Goal: Task Accomplishment & Management: Use online tool/utility

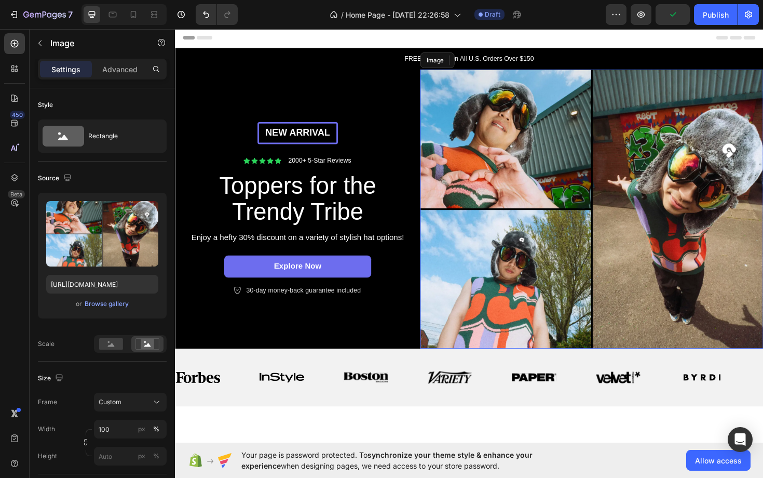
click at [515, 120] on img at bounding box center [616, 219] width 363 height 295
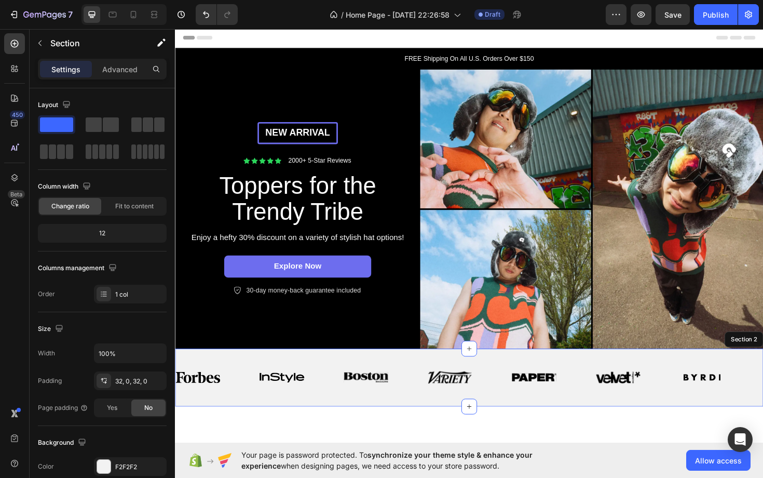
click at [397, 419] on div "Image Image Image Image Image Image Image Image Image Image Image Image Image I…" at bounding box center [486, 398] width 623 height 61
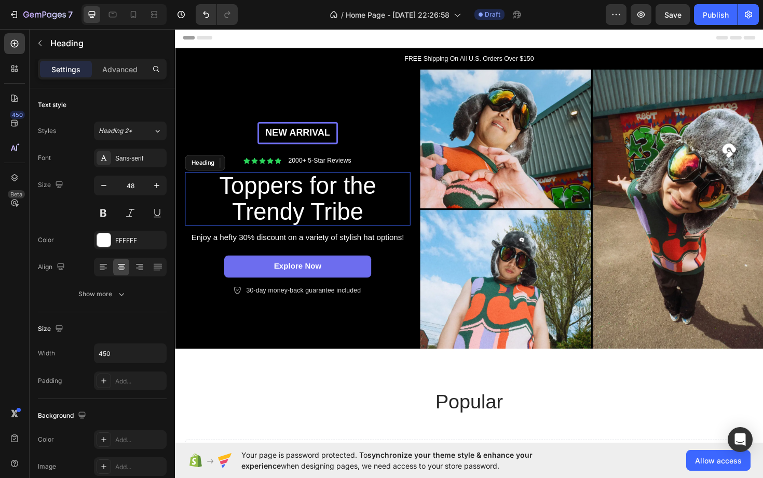
click at [292, 218] on h2 "Toppers for the Trendy Tribe" at bounding box center [305, 209] width 234 height 57
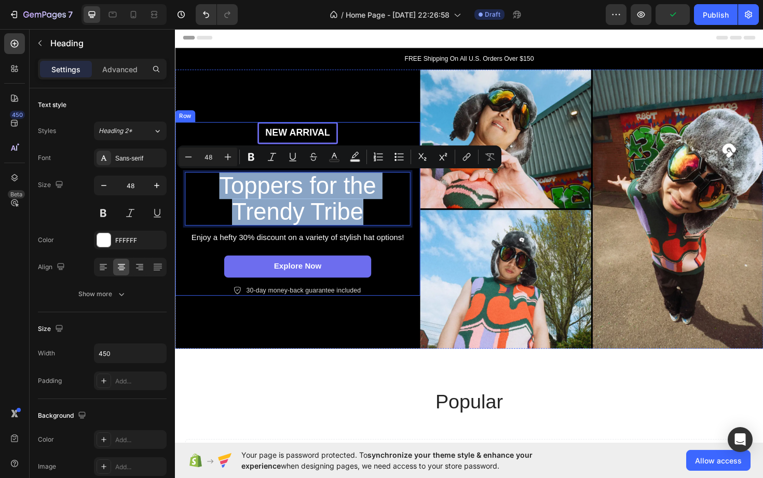
drag, startPoint x: 216, startPoint y: 191, endPoint x: 426, endPoint y: 233, distance: 213.4
click at [426, 233] on div "New arrival Text [GEOGRAPHIC_DATA] Icon Icon Icon Icon Icon Icon List 2000+ 5-S…" at bounding box center [305, 220] width 260 height 184
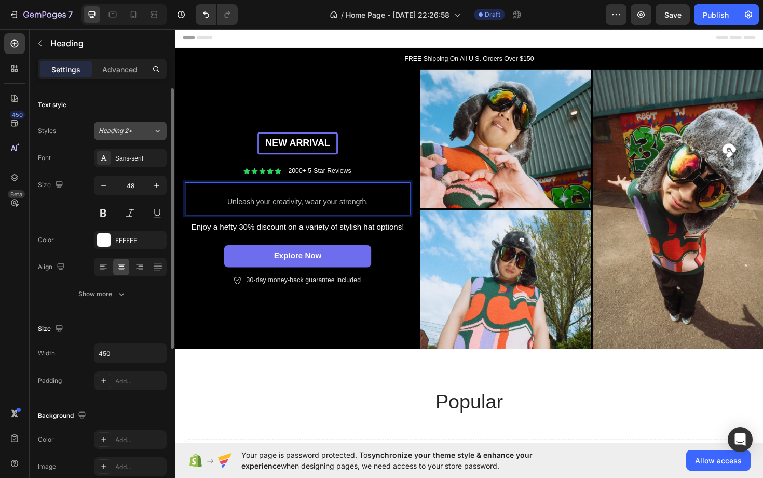
click at [159, 137] on button "Heading 2*" at bounding box center [130, 130] width 73 height 19
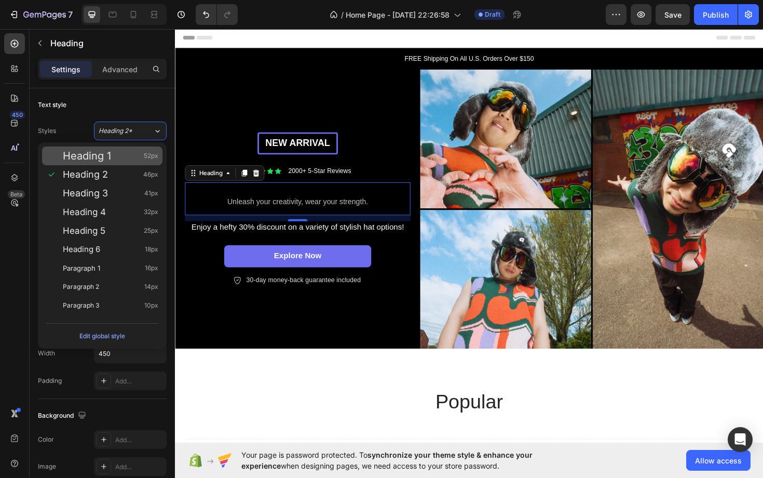
click at [146, 160] on span "52px" at bounding box center [151, 156] width 15 height 10
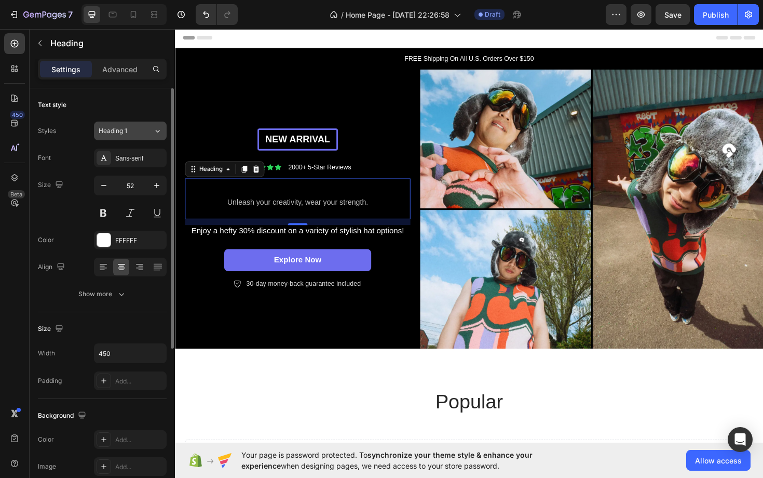
click at [158, 134] on icon at bounding box center [157, 131] width 9 height 10
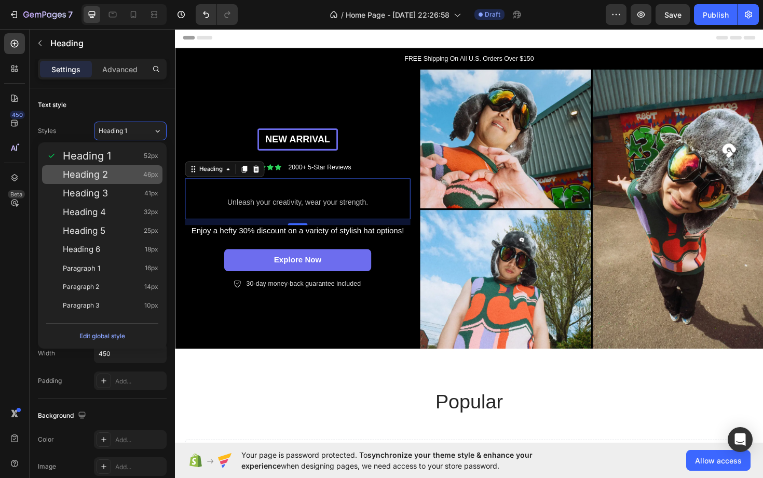
click at [143, 174] on div "Heading 2 46px" at bounding box center [111, 174] width 96 height 10
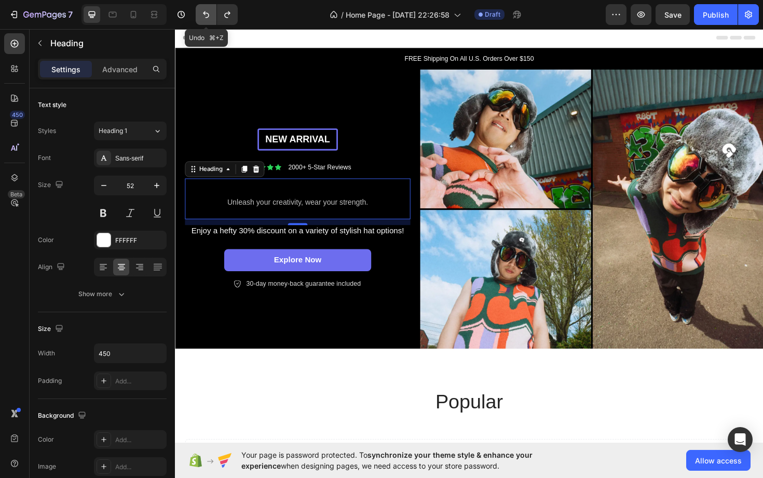
click at [208, 17] on icon "Undo/Redo" at bounding box center [206, 14] width 6 height 7
type input "48"
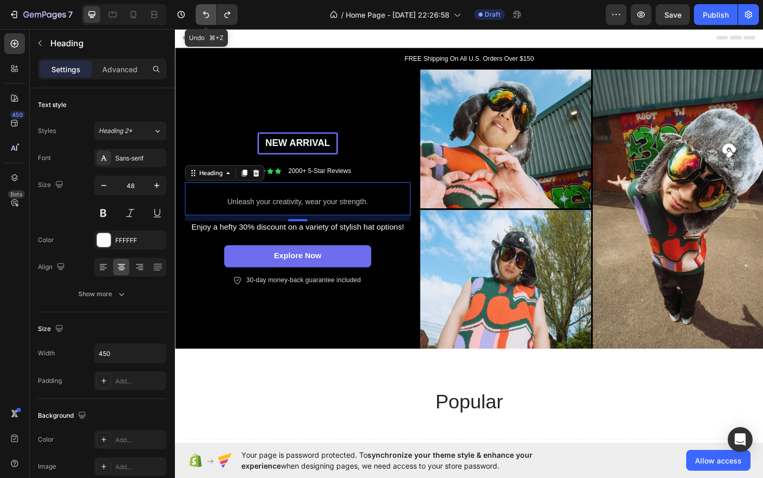
click at [208, 17] on icon "Undo/Redo" at bounding box center [206, 14] width 6 height 7
click at [205, 8] on button "Undo/Redo" at bounding box center [206, 14] width 21 height 21
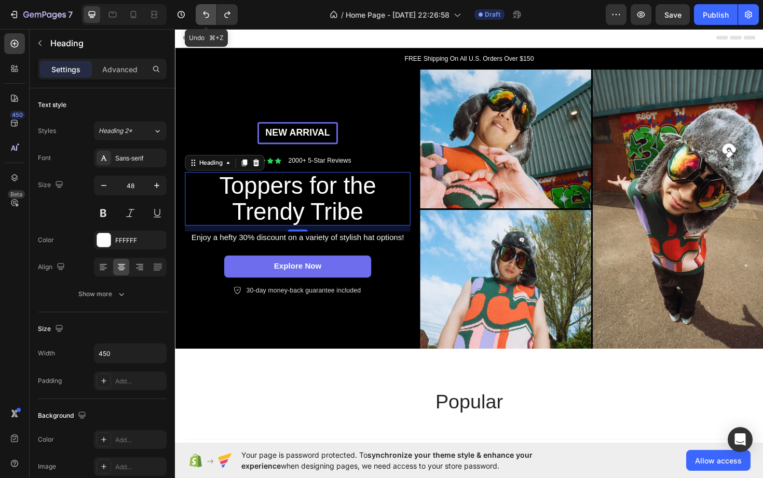
click at [205, 8] on button "Undo/Redo" at bounding box center [206, 14] width 21 height 21
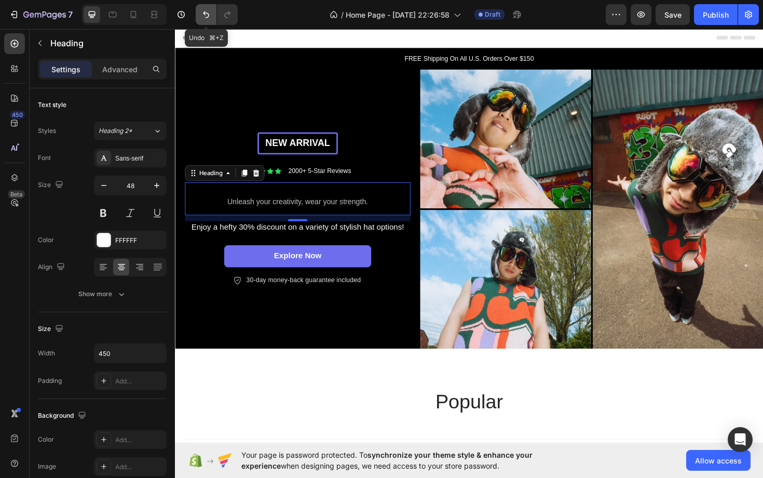
click at [202, 10] on icon "Undo/Redo" at bounding box center [206, 14] width 10 height 10
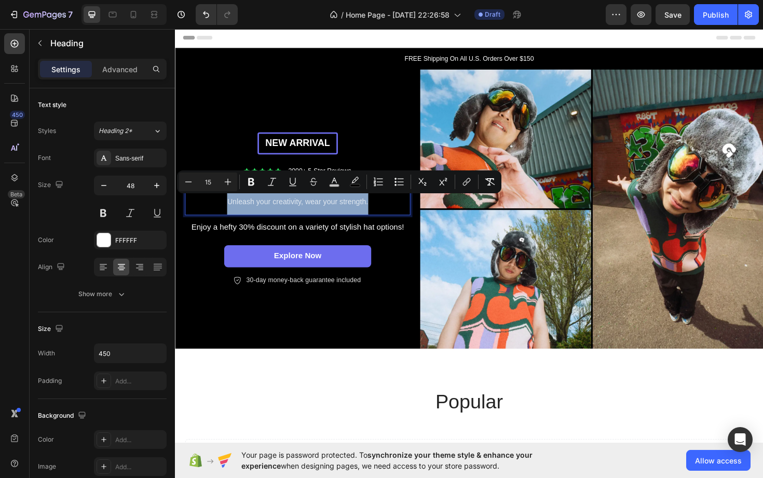
drag, startPoint x: 395, startPoint y: 212, endPoint x: 201, endPoint y: 197, distance: 193.7
click at [201, 197] on p "Unleash your creativity, wear your strength." at bounding box center [305, 209] width 232 height 33
click at [222, 180] on button "Plus" at bounding box center [228, 181] width 19 height 19
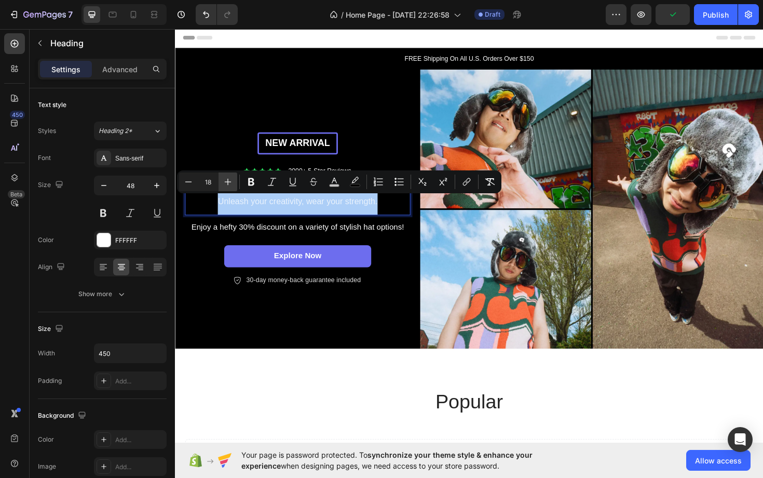
click at [222, 180] on button "Plus" at bounding box center [228, 181] width 19 height 19
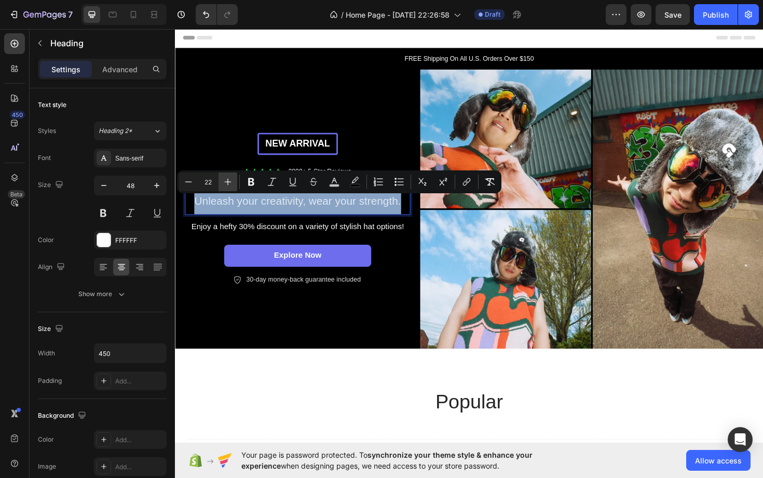
type input "23"
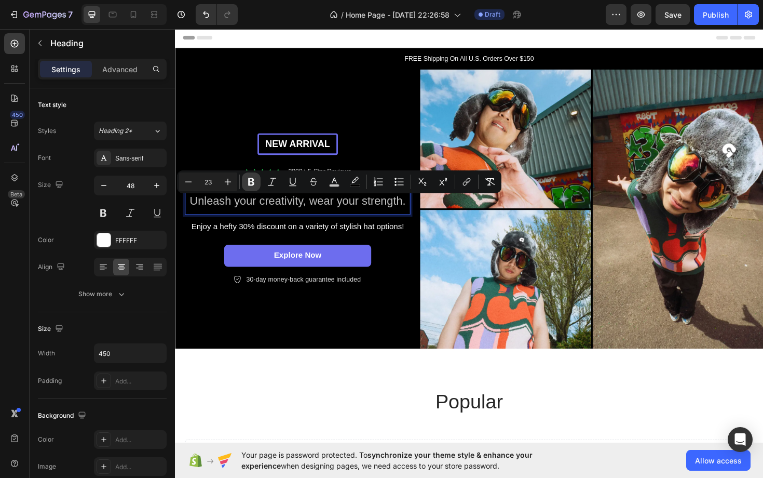
click at [251, 181] on icon "Editor contextual toolbar" at bounding box center [251, 182] width 10 height 10
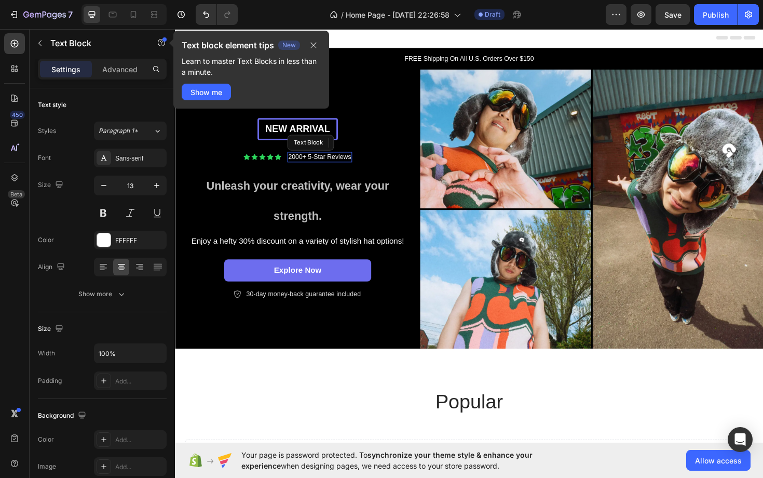
click at [332, 162] on p "2000+ 5-Star Reviews" at bounding box center [328, 164] width 66 height 9
click at [375, 167] on div "Icon Icon Icon Icon Icon Icon List 2000+ 5-Star Reviews Text Block 0 Row" at bounding box center [304, 164] width 239 height 11
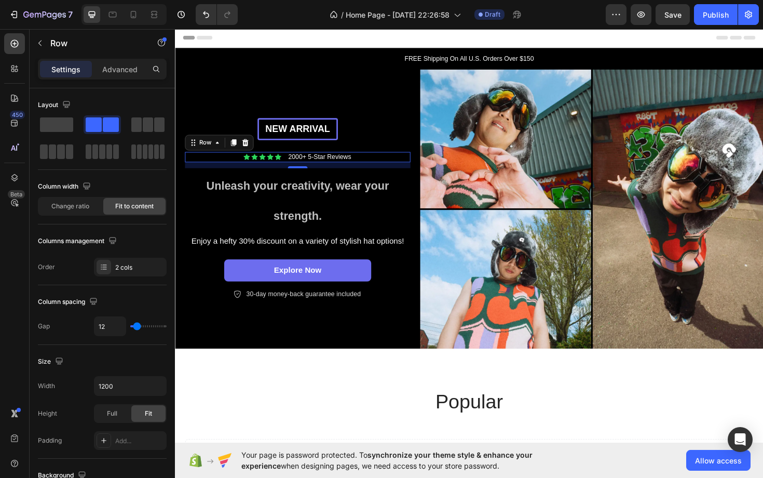
click at [375, 167] on div "Icon Icon Icon Icon Icon Icon List 2000+ 5-Star Reviews Text Block Row 12" at bounding box center [304, 164] width 239 height 11
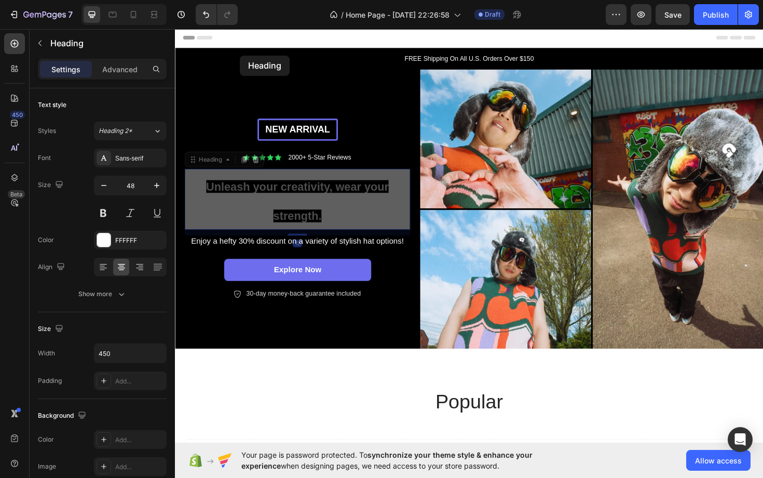
drag, startPoint x: 285, startPoint y: 94, endPoint x: 243, endPoint y: 57, distance: 55.9
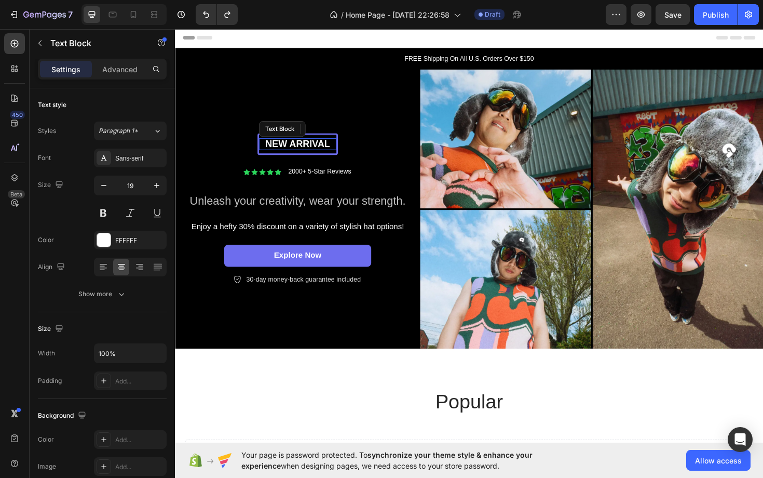
click at [319, 153] on p "New arrival" at bounding box center [305, 151] width 80 height 13
click at [354, 295] on p "30-day money-back guarantee included" at bounding box center [310, 294] width 121 height 9
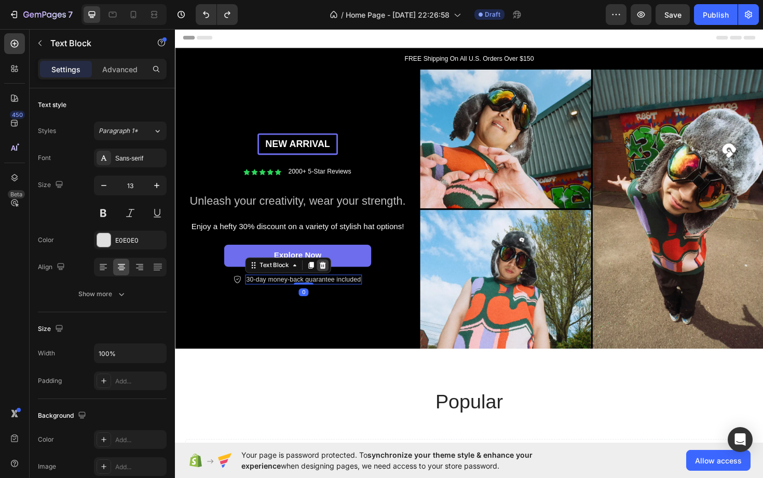
click at [333, 282] on icon at bounding box center [331, 279] width 8 height 8
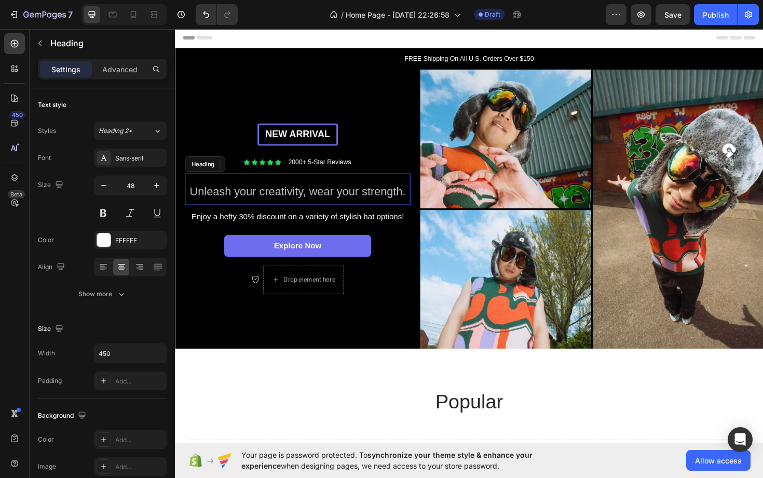
click at [326, 206] on span "Unleash your creativity, wear your strength." at bounding box center [305, 200] width 229 height 13
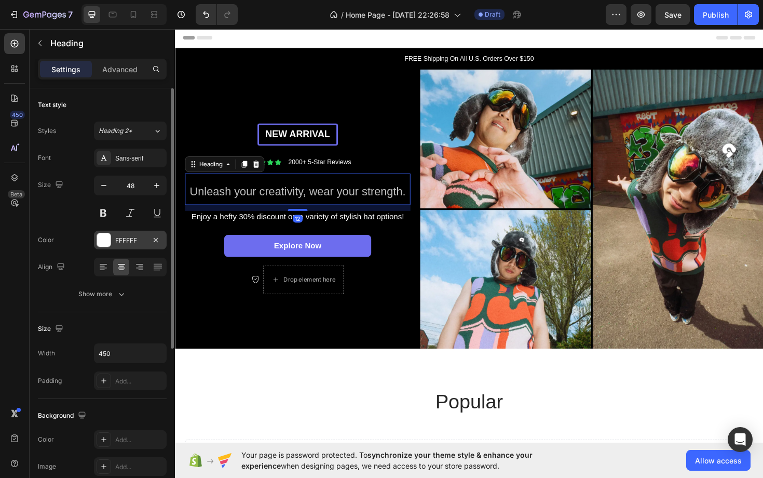
click at [104, 241] on div at bounding box center [103, 239] width 13 height 13
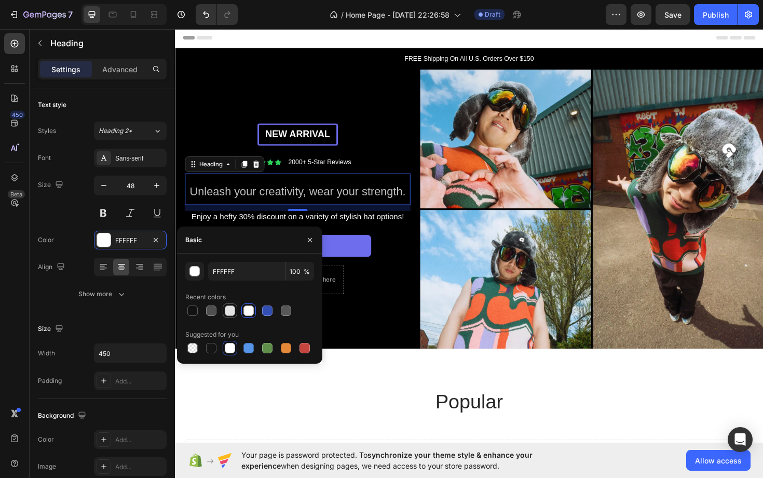
click at [232, 313] on div at bounding box center [230, 310] width 10 height 10
type input "E2E2E2"
click at [192, 307] on div at bounding box center [192, 310] width 10 height 10
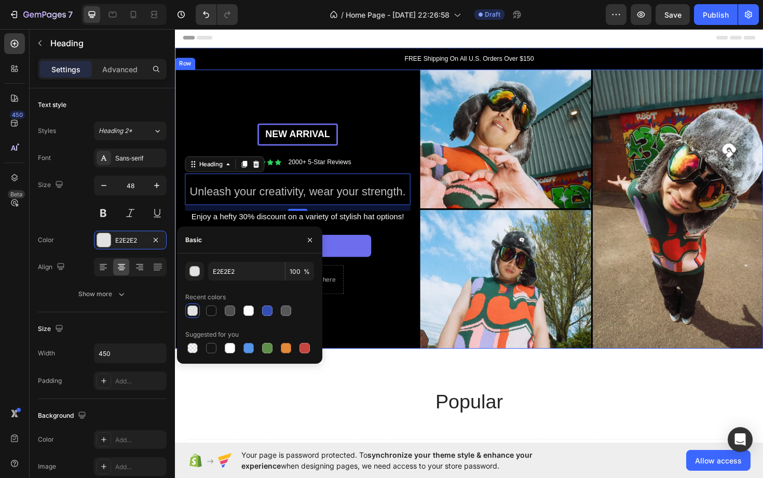
click at [248, 75] on div "New arrival Text [GEOGRAPHIC_DATA] Icon Icon Icon Icon Icon Icon List 2000+ 5-S…" at bounding box center [305, 219] width 260 height 295
